Goal: Task Accomplishment & Management: Complete application form

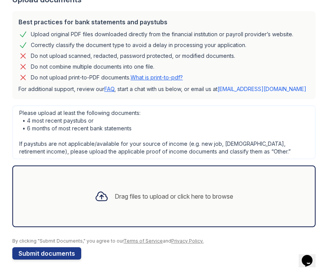
scroll to position [163, 0]
click at [153, 193] on div "Drag files to upload or click here to browse" at bounding box center [174, 195] width 119 height 9
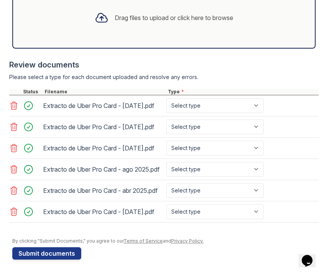
scroll to position [383, 0]
click at [206, 98] on select "Select type Paystub Bank Statement Offer Letter Tax Documents Benefit Award Let…" at bounding box center [214, 105] width 97 height 15
select select "bank_statement"
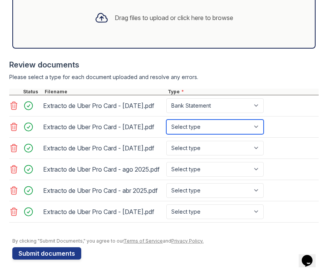
click at [208, 119] on select "Select type Paystub Bank Statement Offer Letter Tax Documents Benefit Award Let…" at bounding box center [214, 126] width 97 height 15
select select "bank_statement"
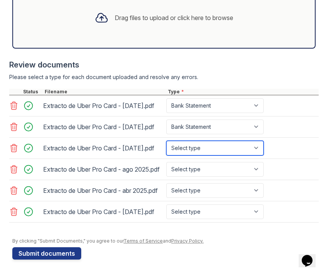
click at [210, 141] on select "Select type Paystub Bank Statement Offer Letter Tax Documents Benefit Award Let…" at bounding box center [214, 148] width 97 height 15
select select "bank_statement"
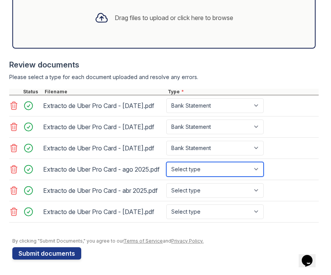
click at [215, 162] on select "Select type Paystub Bank Statement Offer Letter Tax Documents Benefit Award Let…" at bounding box center [214, 169] width 97 height 15
select select "bank_statement"
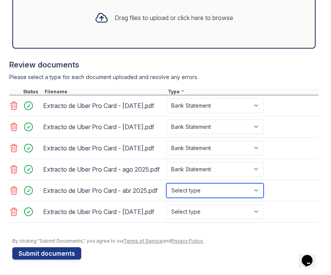
click at [216, 183] on select "Select type Paystub Bank Statement Offer Letter Tax Documents Benefit Award Let…" at bounding box center [214, 190] width 97 height 15
select select "bank_statement"
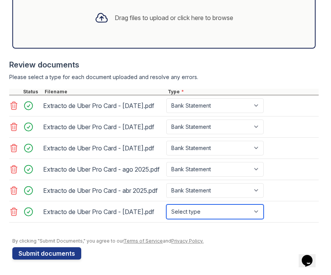
click at [214, 210] on select "Select type Paystub Bank Statement Offer Letter Tax Documents Benefit Award Let…" at bounding box center [214, 211] width 97 height 15
select select "bank_statement"
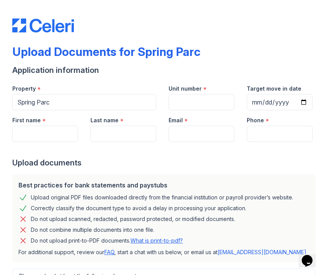
scroll to position [0, 0]
click at [45, 133] on input "First name" at bounding box center [45, 134] width 66 height 16
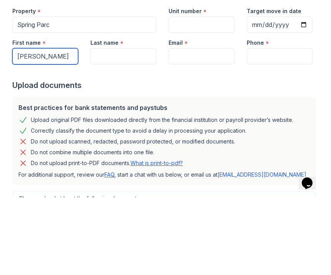
type input "[PERSON_NAME]"
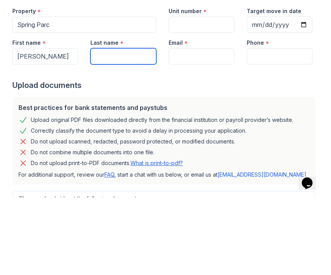
click at [124, 126] on input "Last name" at bounding box center [124, 134] width 66 height 16
type input "[PERSON_NAME]"
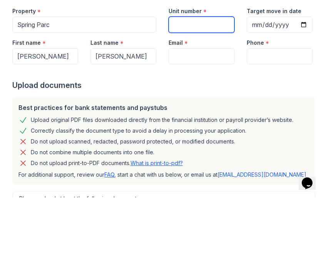
click at [195, 94] on input "Unit number" at bounding box center [202, 102] width 66 height 16
type input "1"
type input "2019"
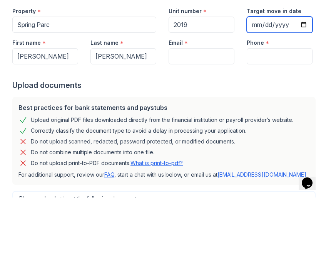
click at [272, 94] on input "Target move in date" at bounding box center [280, 102] width 66 height 16
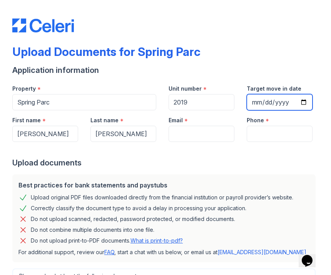
type input "[DATE]"
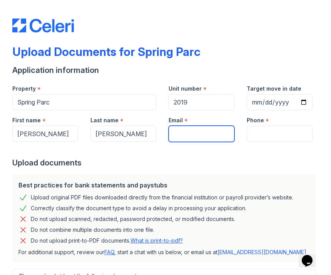
click at [198, 136] on input "Email" at bounding box center [202, 134] width 66 height 16
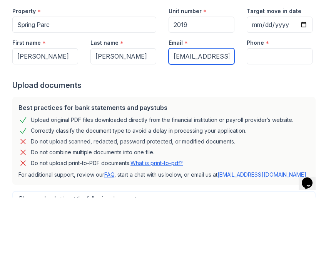
type input "[EMAIL_ADDRESS][DOMAIN_NAME]"
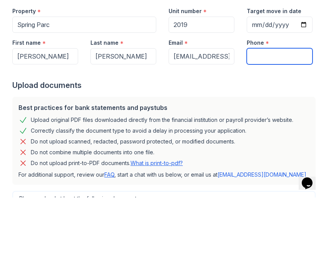
click at [274, 126] on input "Phone" at bounding box center [280, 134] width 66 height 16
type input "4698702736"
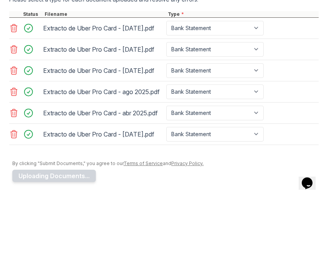
scroll to position [384, 0]
